Goal: Navigation & Orientation: Find specific page/section

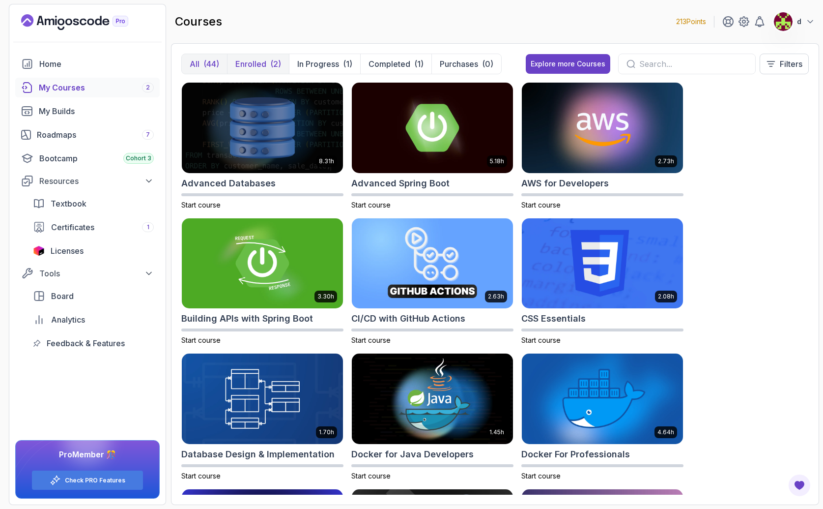
click at [255, 61] on p "Enrolled" at bounding box center [250, 64] width 31 height 12
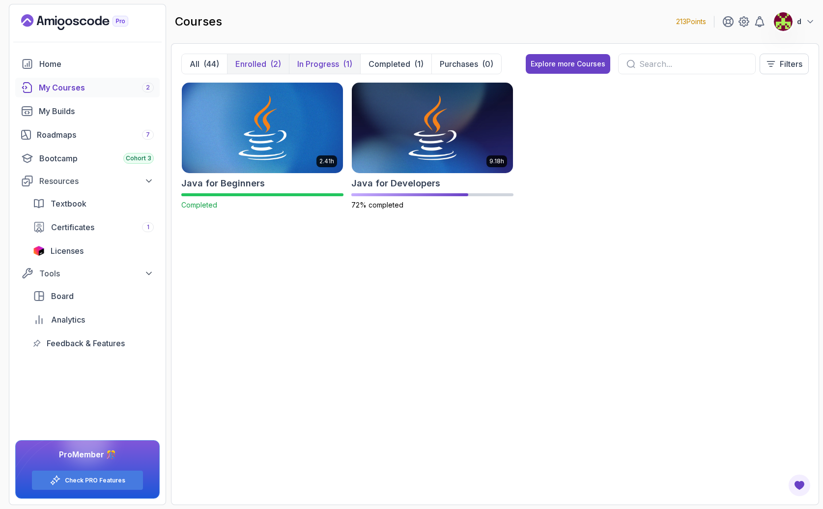
click at [330, 61] on p "In Progress" at bounding box center [318, 64] width 42 height 12
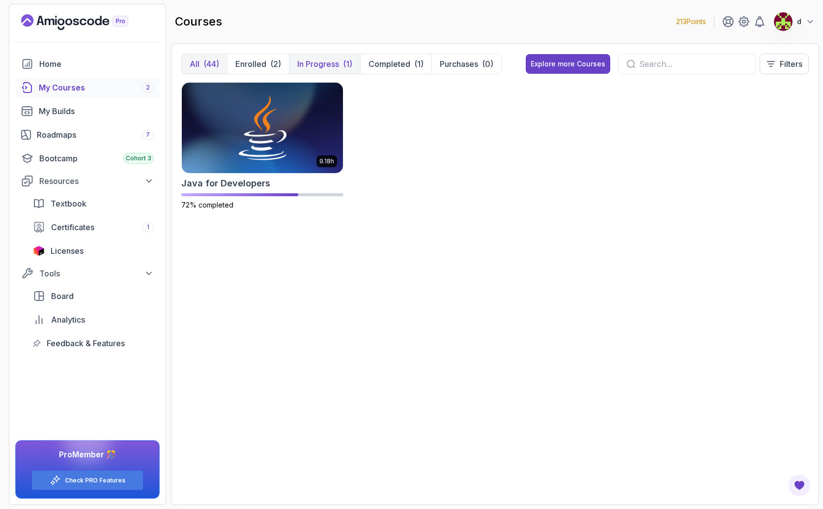
drag, startPoint x: 207, startPoint y: 65, endPoint x: 204, endPoint y: 57, distance: 9.5
click at [207, 64] on div "(44)" at bounding box center [212, 64] width 16 height 12
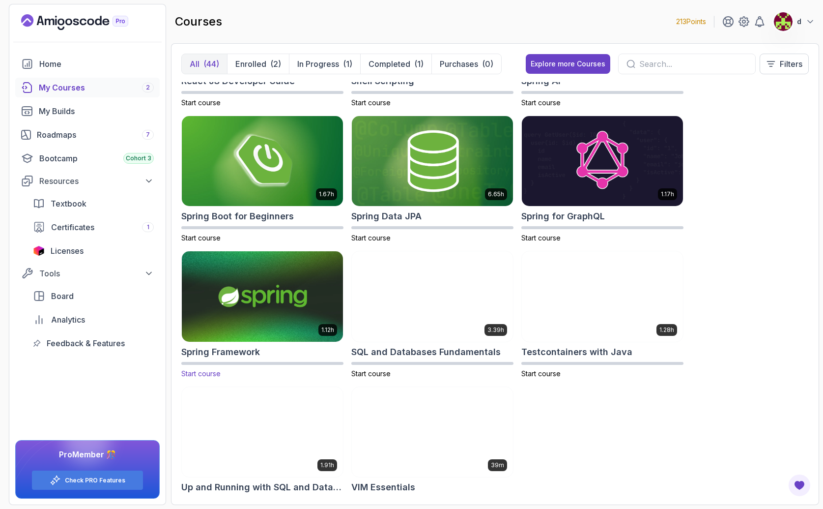
scroll to position [1624, 0]
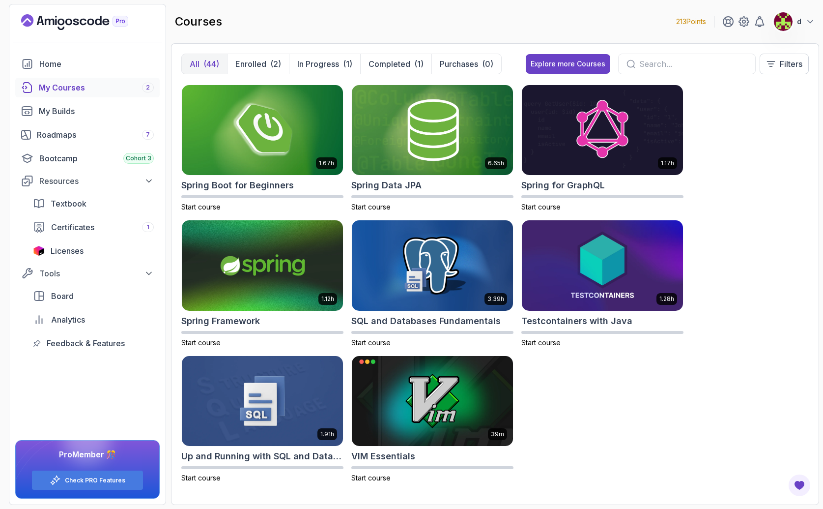
click at [739, 217] on div "8.31h Advanced Databases Start course 5.18h Advanced Spring Boot Start course 2…" at bounding box center [495, 288] width 628 height 412
drag, startPoint x: 755, startPoint y: 180, endPoint x: 719, endPoint y: 112, distance: 77.0
click at [754, 178] on div "8.31h Advanced Databases Start course 5.18h Advanced Spring Boot Start course 2…" at bounding box center [495, 288] width 628 height 412
click at [606, 13] on div "courses 213 Points d" at bounding box center [495, 21] width 648 height 35
click at [59, 111] on div "My Builds" at bounding box center [96, 111] width 115 height 12
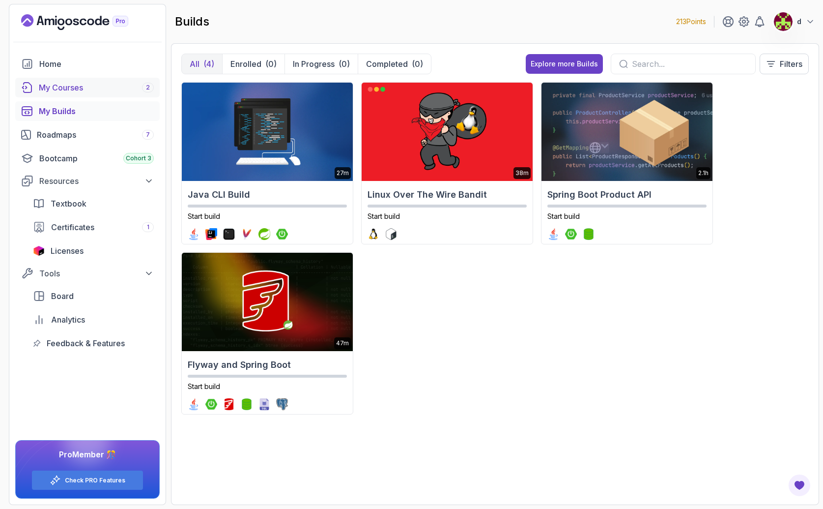
click at [50, 90] on div "My Courses 2" at bounding box center [96, 88] width 115 height 12
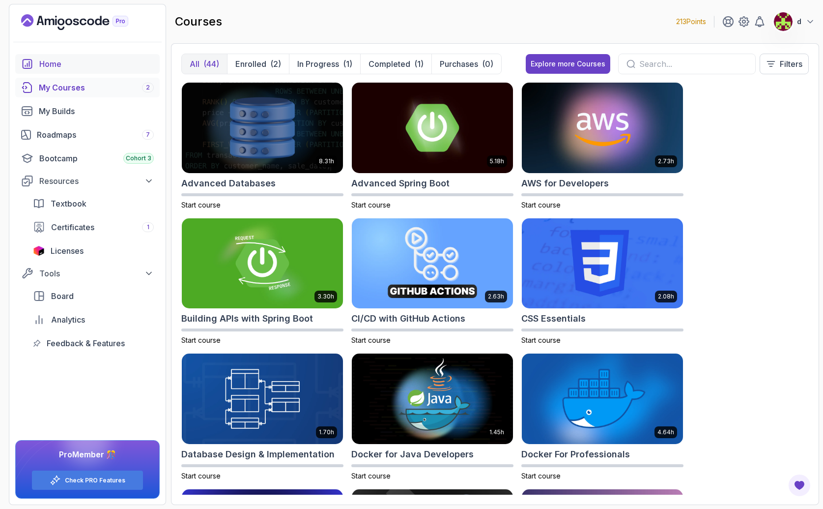
click at [57, 65] on div "Home" at bounding box center [96, 64] width 115 height 12
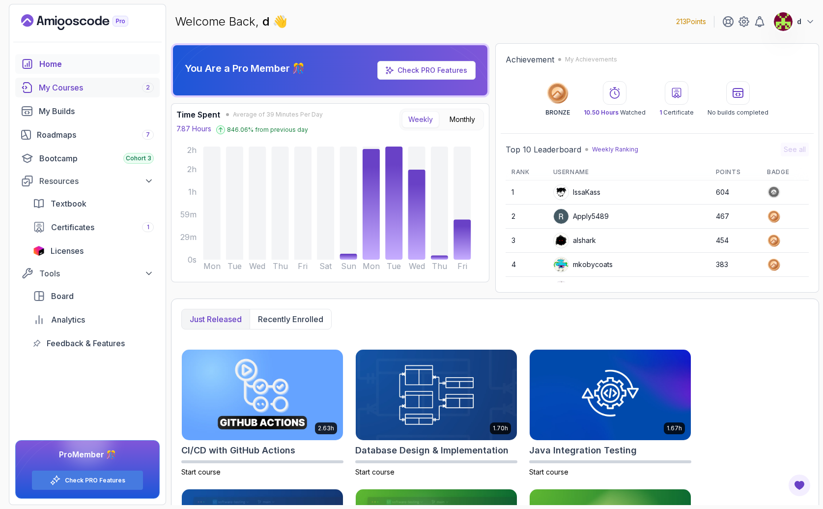
click at [76, 86] on div "My Courses 2" at bounding box center [96, 88] width 115 height 12
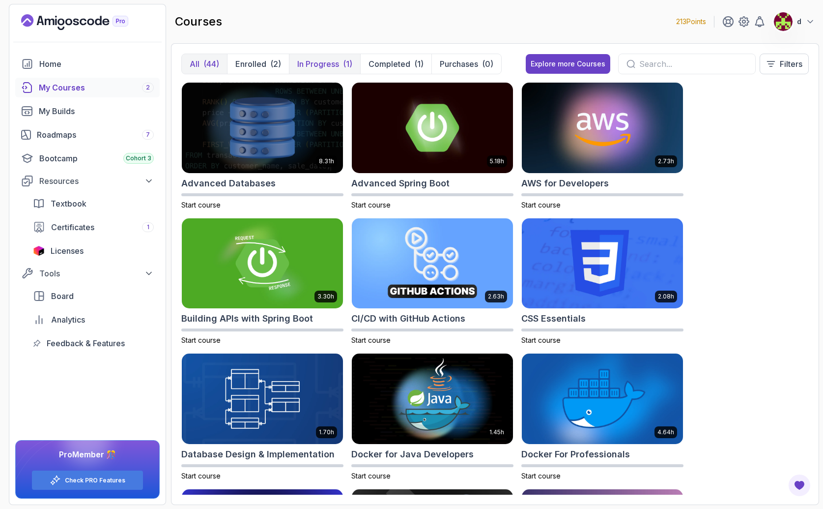
click at [330, 67] on p "In Progress" at bounding box center [318, 64] width 42 height 12
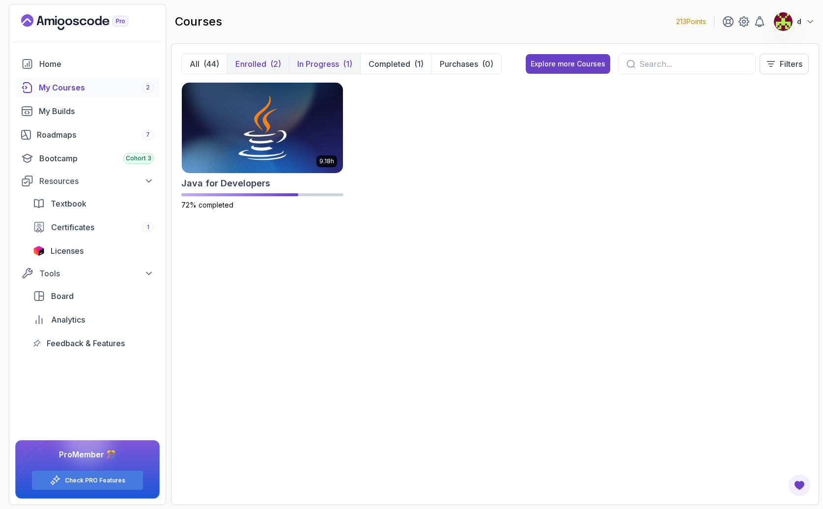
click at [251, 62] on p "Enrolled" at bounding box center [250, 64] width 31 height 12
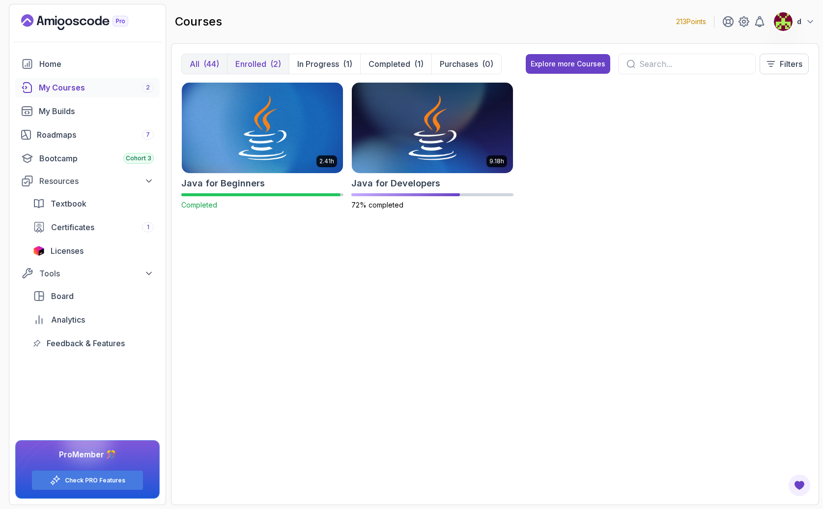
click at [212, 63] on div "(44)" at bounding box center [212, 64] width 16 height 12
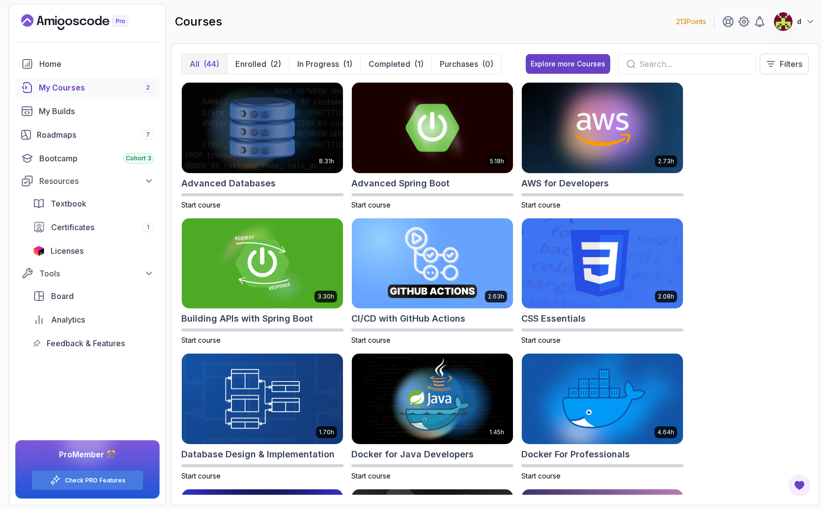
click at [802, 21] on button "d" at bounding box center [795, 22] width 42 height 20
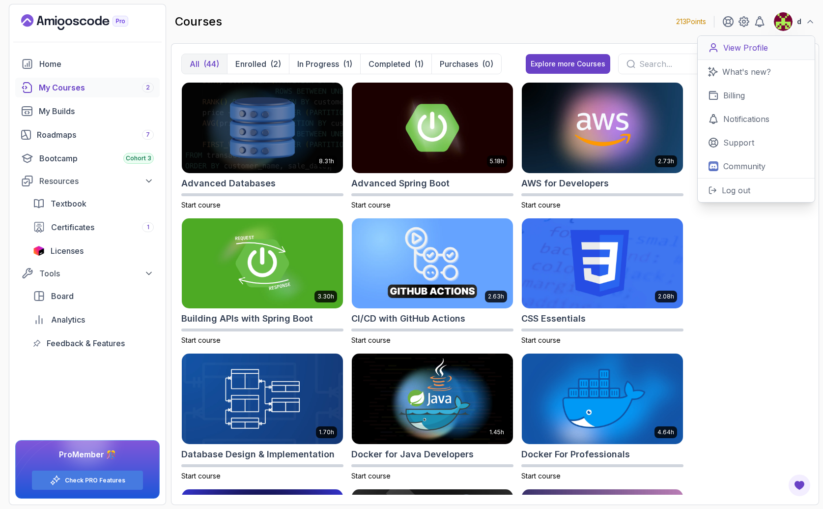
click at [759, 48] on p "View Profile" at bounding box center [746, 48] width 45 height 12
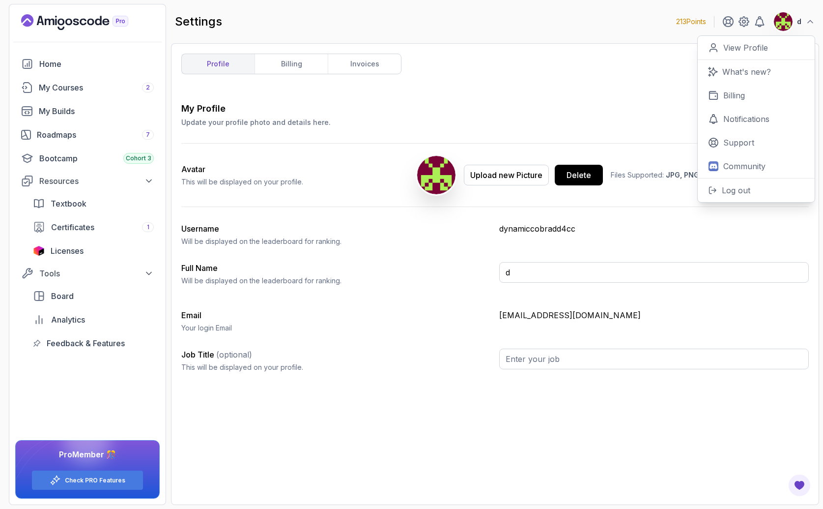
click at [83, 74] on div "Home My Courses 2 My Builds Roadmaps 7 Bootcamp Cohort 3 Resources Textbook Cer…" at bounding box center [87, 203] width 145 height 299
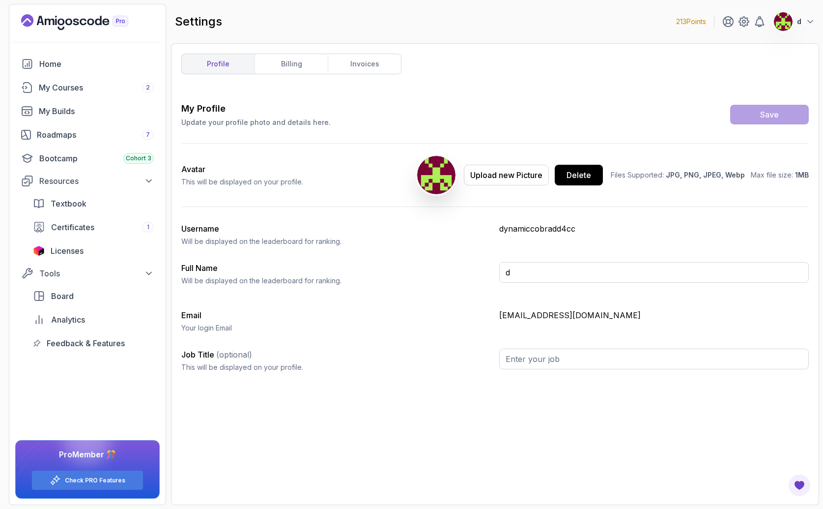
click at [103, 19] on icon "Landing page" at bounding box center [74, 22] width 107 height 16
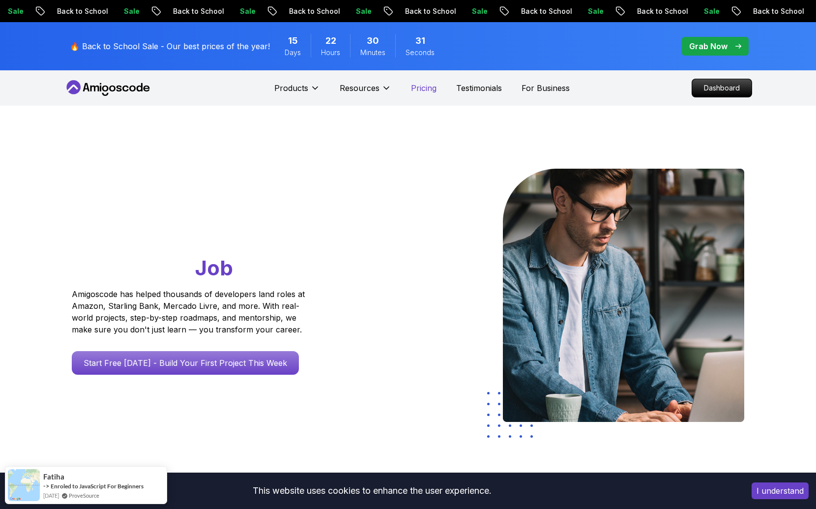
click at [423, 91] on p "Pricing" at bounding box center [424, 88] width 26 height 12
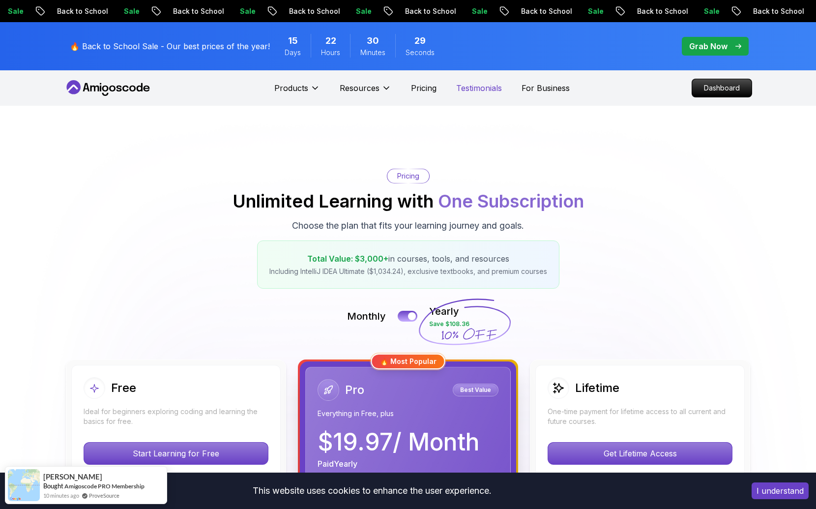
click at [488, 89] on p "Testimonials" at bounding box center [479, 88] width 46 height 12
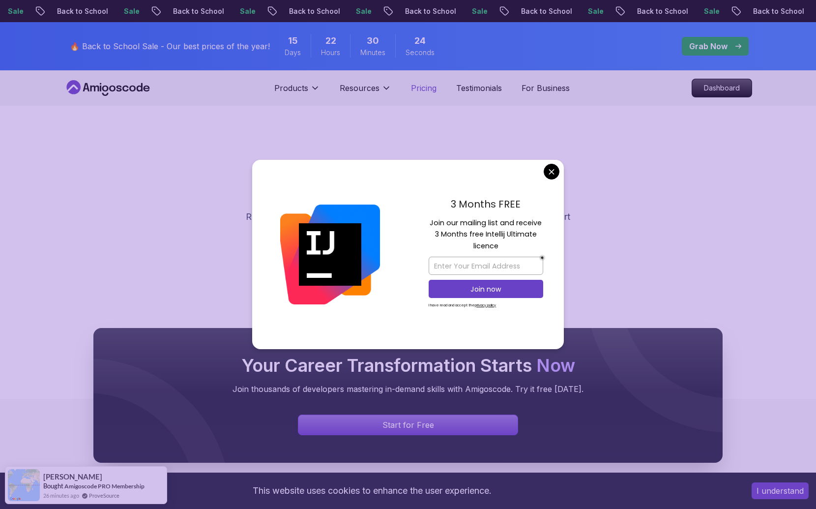
click at [435, 93] on p "Pricing" at bounding box center [424, 88] width 26 height 12
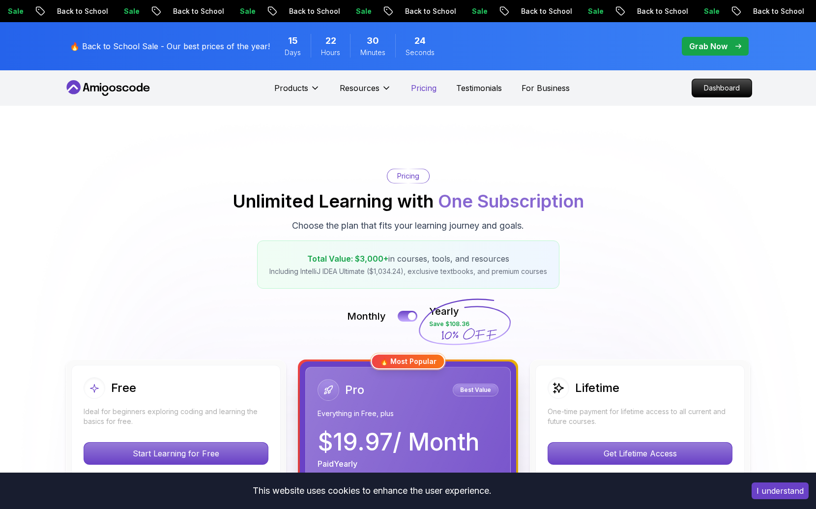
click at [423, 92] on p "Pricing" at bounding box center [424, 88] width 26 height 12
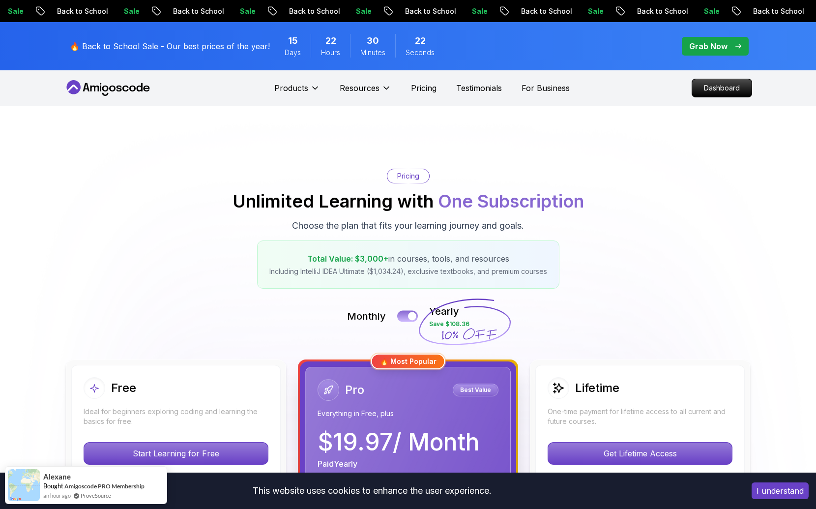
click at [407, 317] on button at bounding box center [407, 315] width 21 height 11
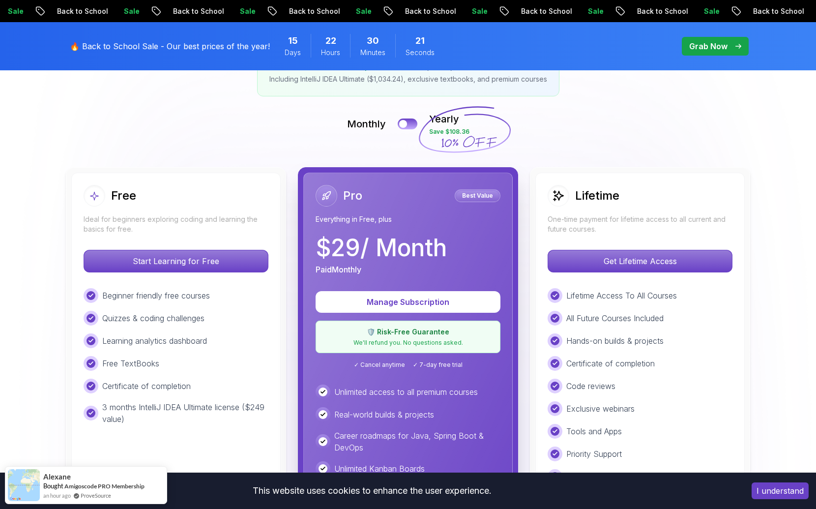
scroll to position [385, 0]
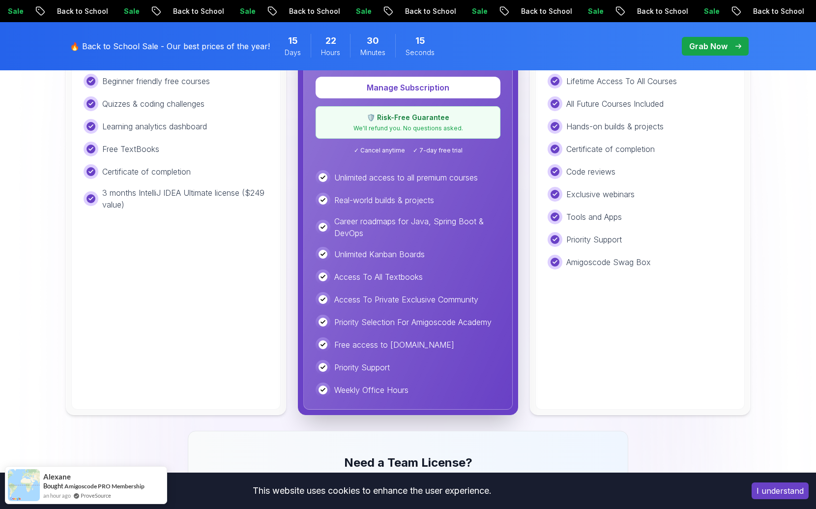
scroll to position [368, 0]
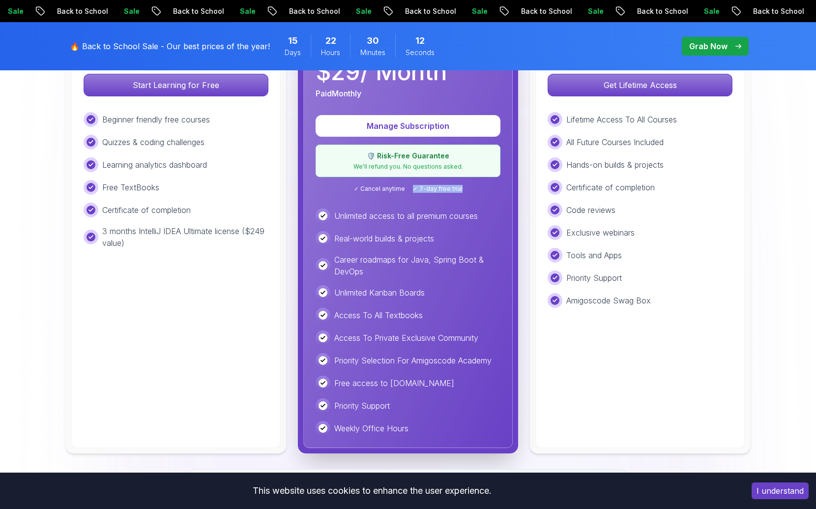
drag, startPoint x: 463, startPoint y: 187, endPoint x: 408, endPoint y: 189, distance: 54.6
click at [408, 189] on div "✓ Cancel anytime ✓ 7-day free trial" at bounding box center [408, 189] width 185 height 8
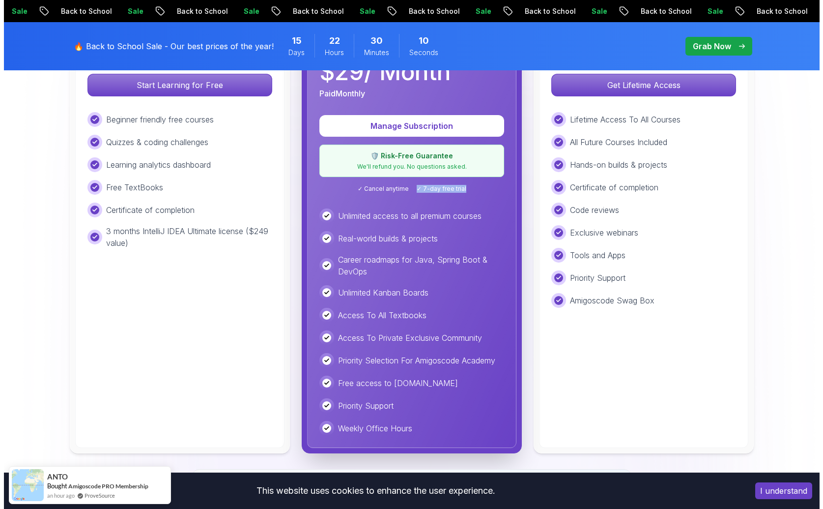
scroll to position [0, 0]
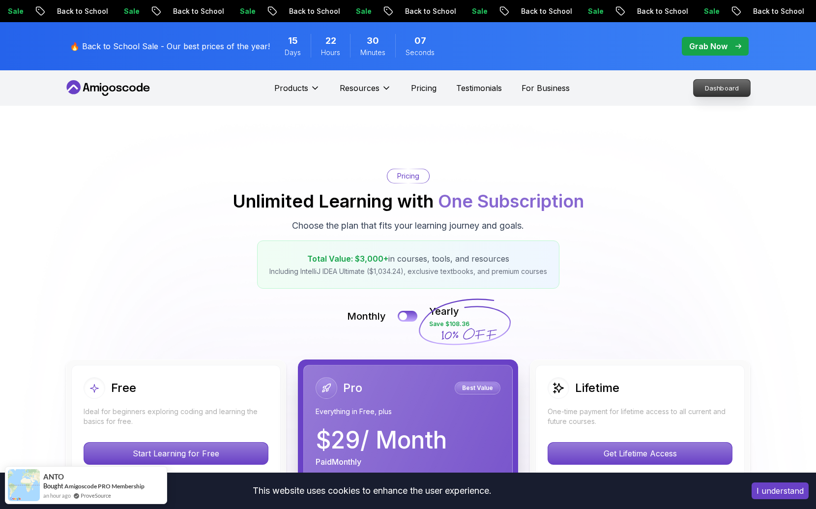
click at [697, 91] on p "Dashboard" at bounding box center [722, 88] width 57 height 17
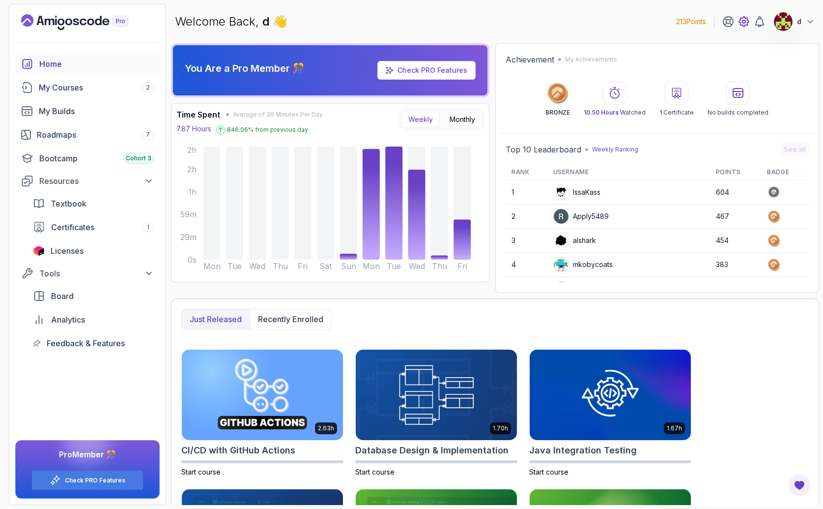
click at [739, 20] on icon at bounding box center [744, 22] width 12 height 12
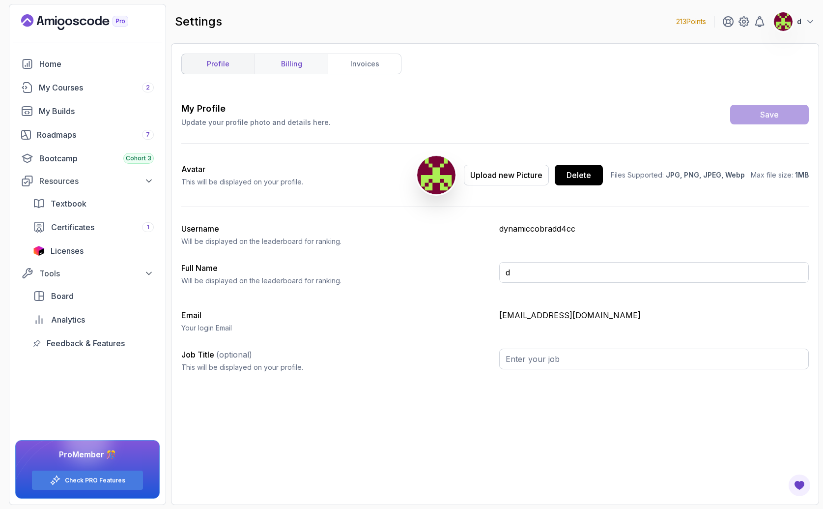
click at [305, 62] on link "billing" at bounding box center [291, 64] width 73 height 20
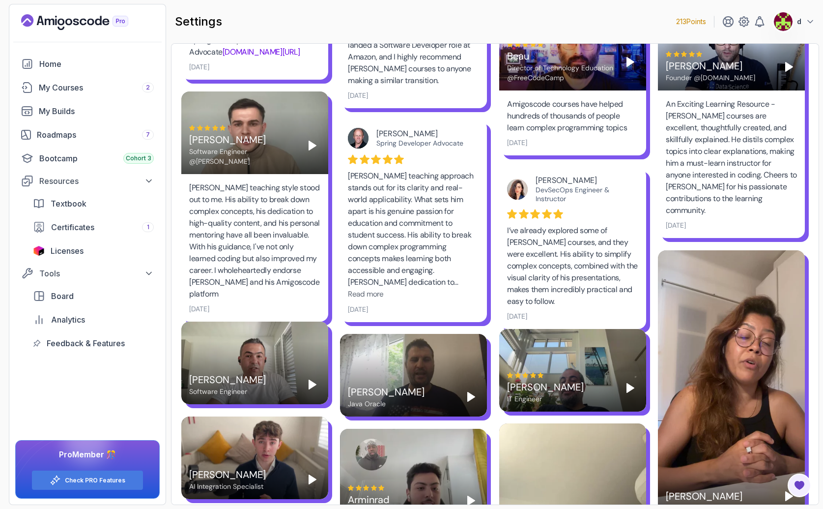
scroll to position [573, 0]
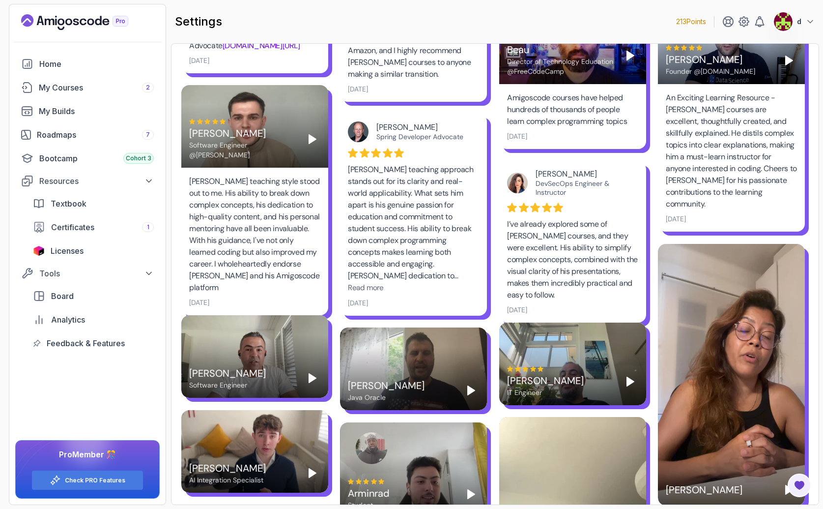
click at [306, 367] on div "[PERSON_NAME] Software Engineer" at bounding box center [254, 378] width 131 height 24
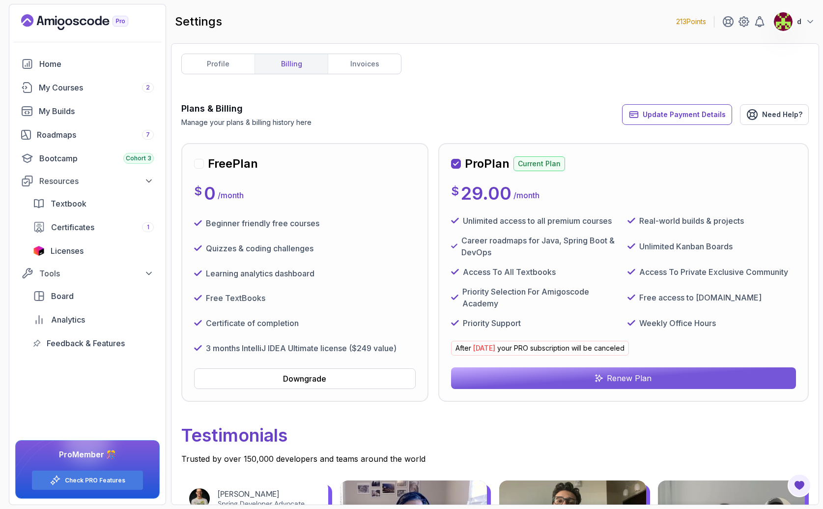
scroll to position [642, 0]
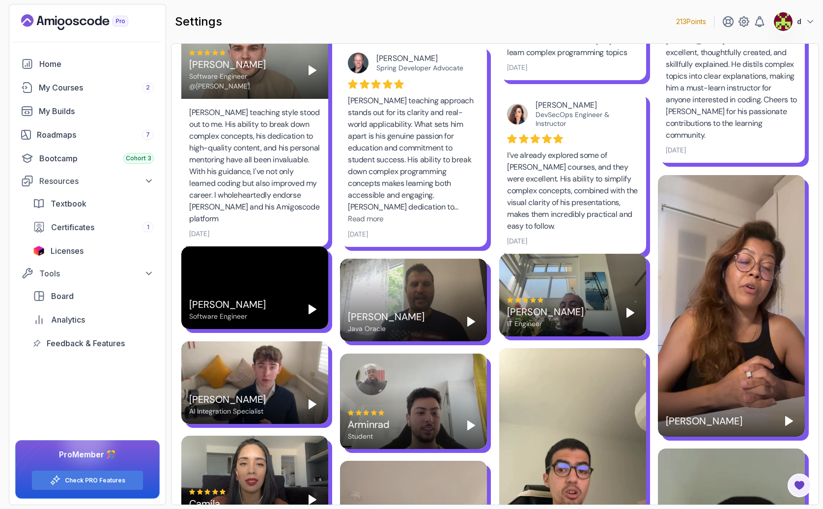
click at [213, 307] on div "[PERSON_NAME]" at bounding box center [227, 304] width 77 height 14
click at [324, 313] on video at bounding box center [254, 287] width 147 height 83
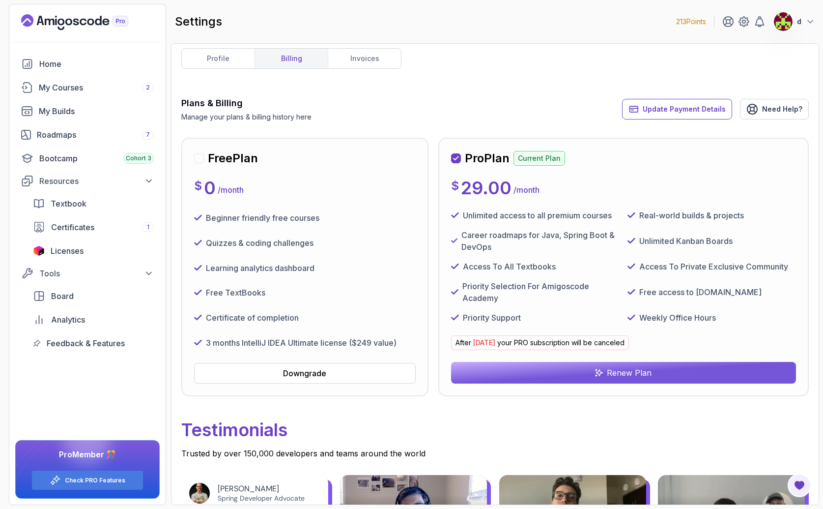
scroll to position [0, 0]
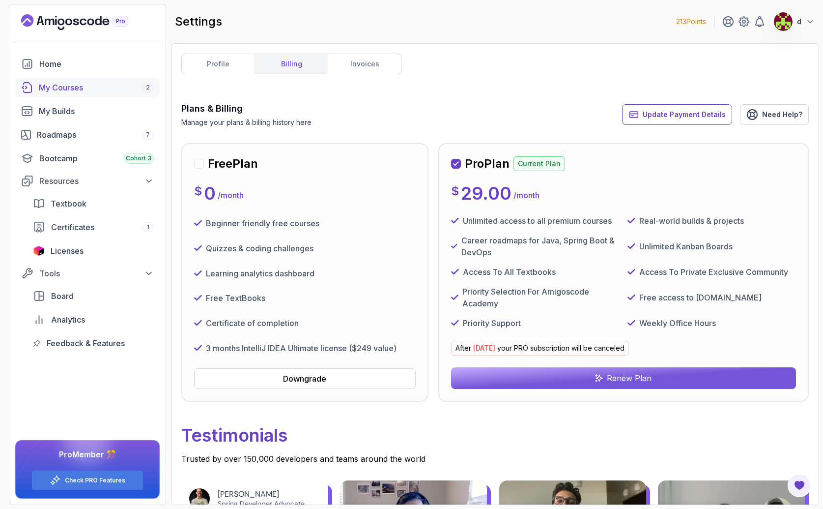
click at [86, 91] on div "My Courses 2" at bounding box center [96, 88] width 115 height 12
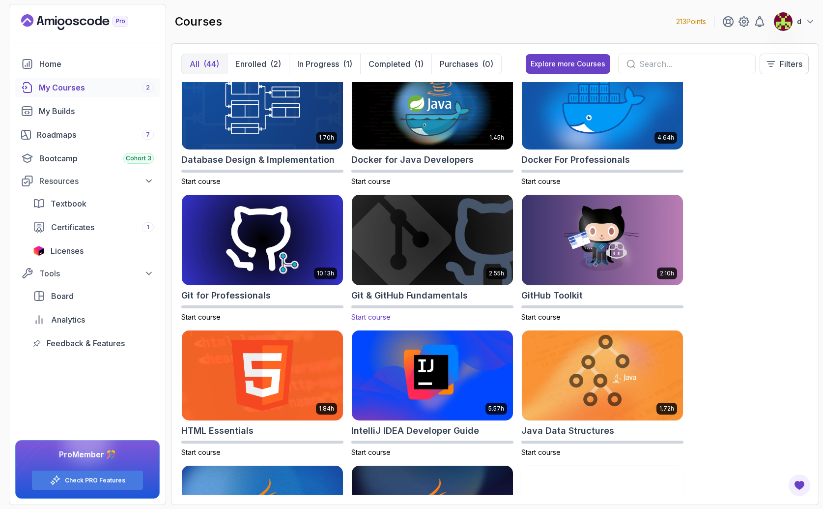
scroll to position [276, 0]
